Goal: Task Accomplishment & Management: Use online tool/utility

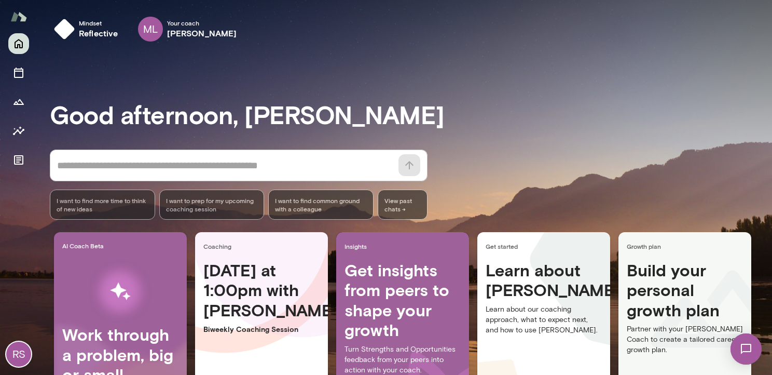
click at [743, 351] on img at bounding box center [746, 348] width 43 height 43
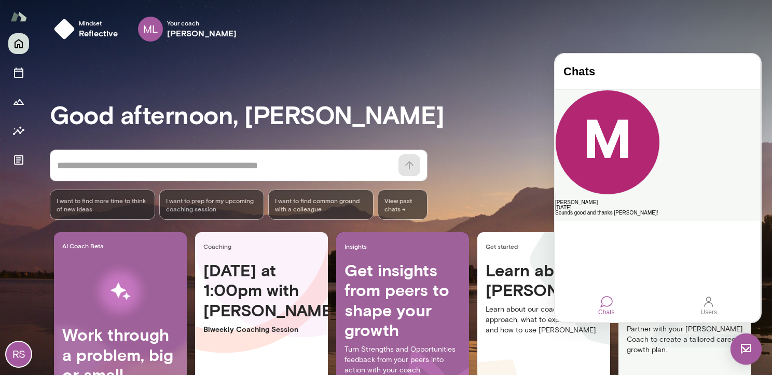
click at [652, 210] on div "Sounds good and thanks [PERSON_NAME]!" at bounding box center [657, 212] width 205 height 5
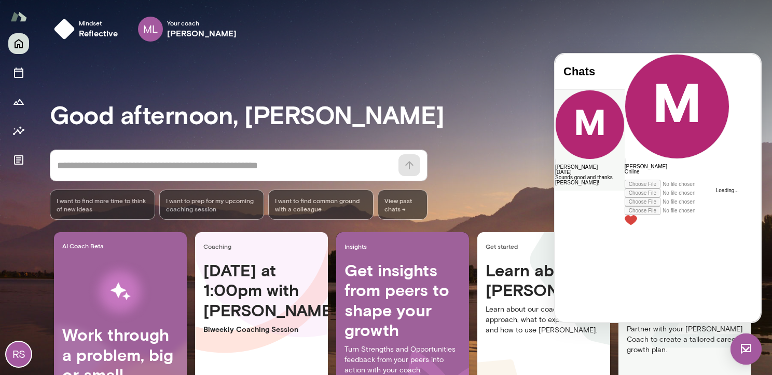
scroll to position [896, 0]
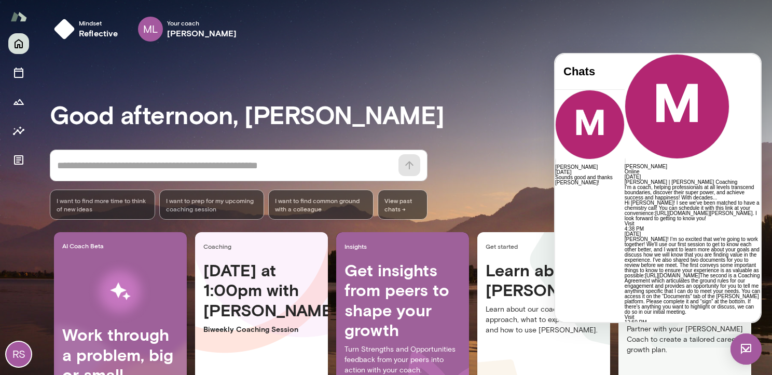
click at [625, 359] on div at bounding box center [693, 361] width 136 height 5
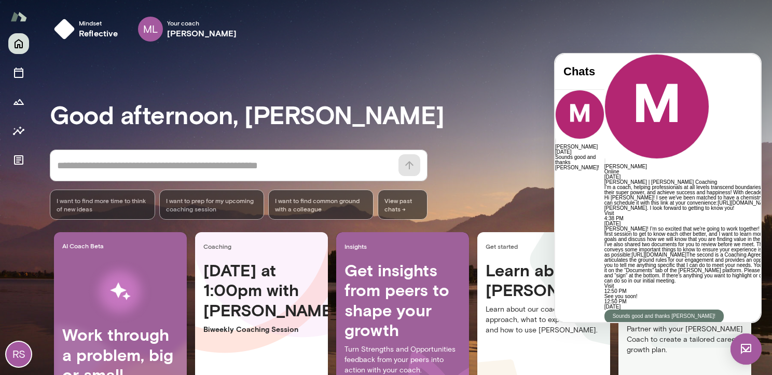
click at [458, 137] on div "Good afternoon, [PERSON_NAME] * ​ ​ I want to find more time to think of new id…" at bounding box center [411, 258] width 722 height 393
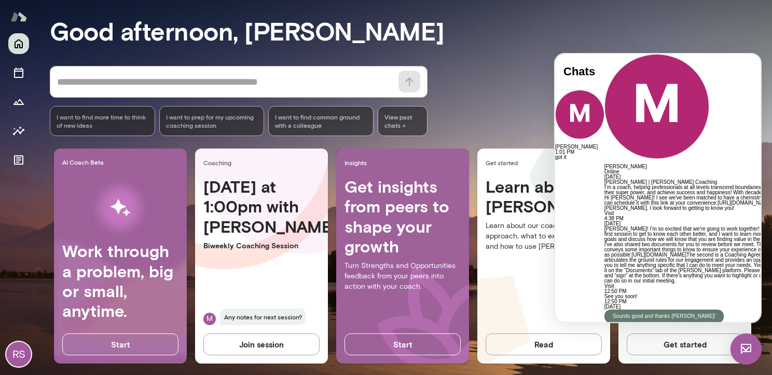
scroll to position [101, 0]
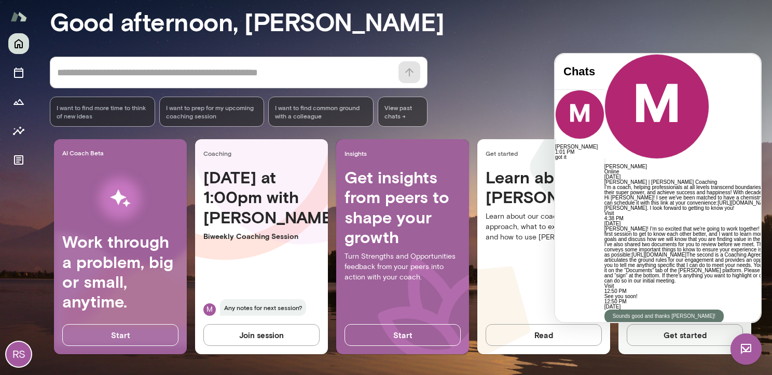
click at [260, 325] on button "Join session" at bounding box center [261, 335] width 116 height 22
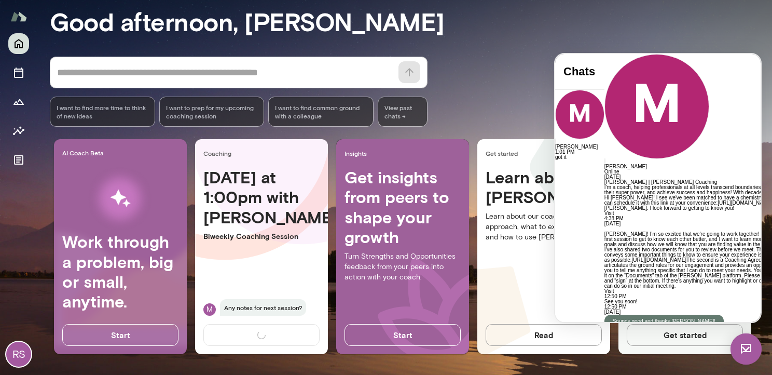
scroll to position [513, 0]
click at [632, 257] on link "[URL][DOMAIN_NAME]" at bounding box center [659, 260] width 55 height 6
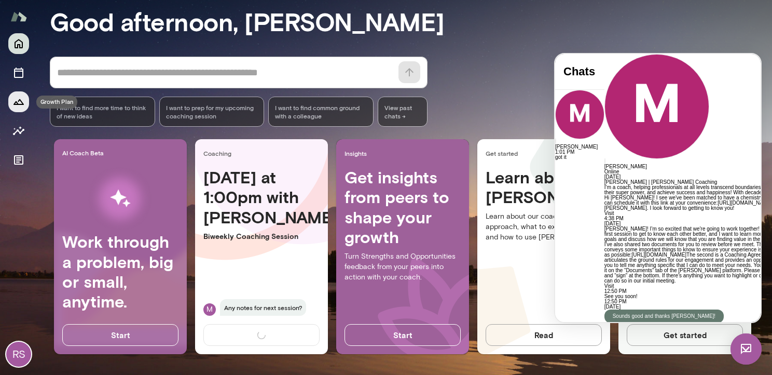
click at [21, 108] on button "Growth Plan" at bounding box center [18, 101] width 21 height 21
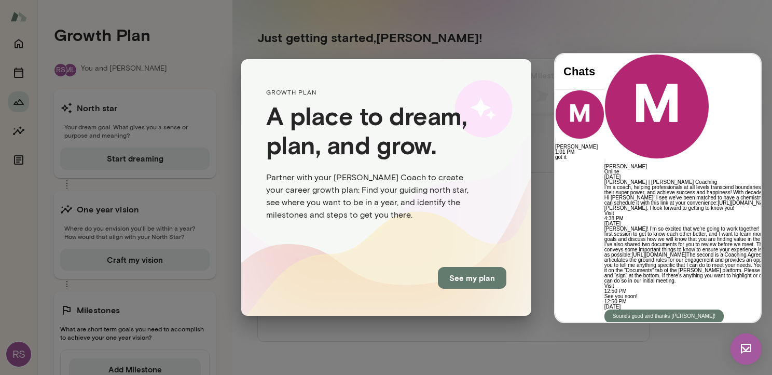
click at [459, 279] on button "See my plan" at bounding box center [472, 278] width 69 height 22
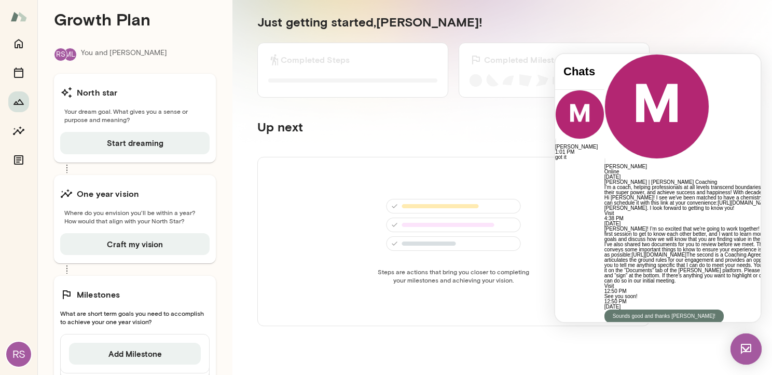
scroll to position [17, 0]
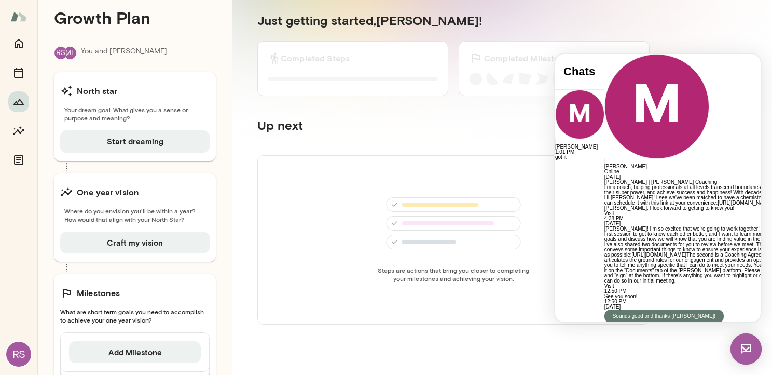
click at [740, 346] on img at bounding box center [746, 348] width 31 height 31
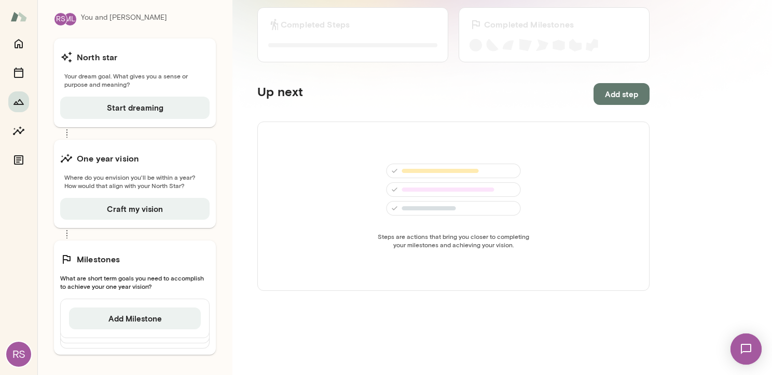
scroll to position [56, 0]
